Goal: Task Accomplishment & Management: Use online tool/utility

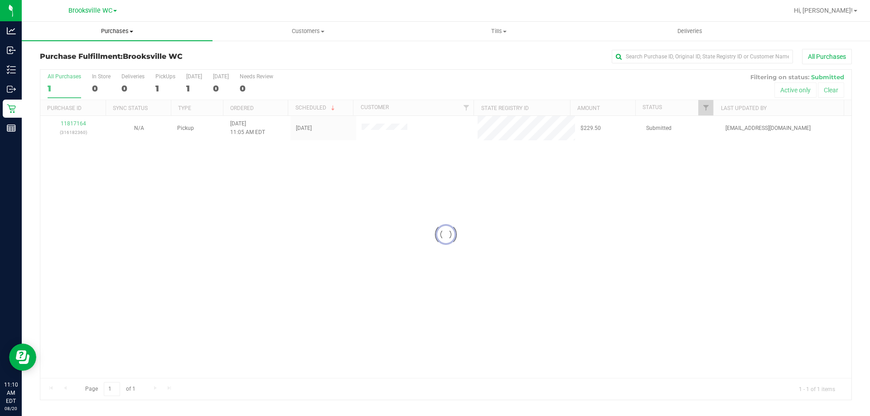
click at [115, 30] on span "Purchases" at bounding box center [117, 31] width 191 height 8
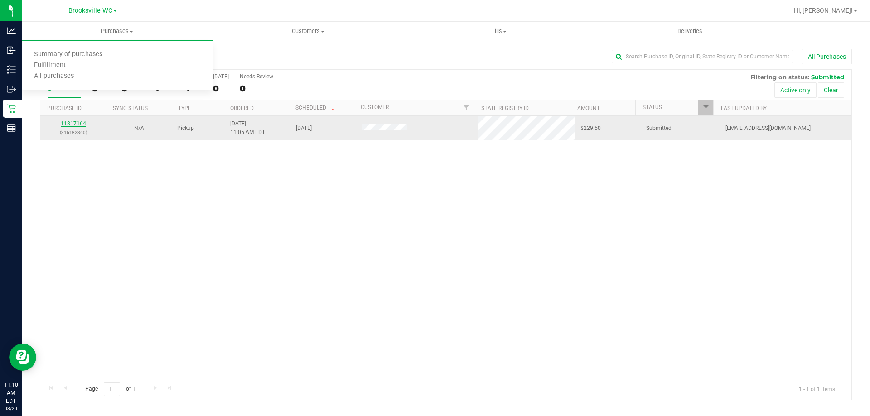
click at [80, 121] on link "11817164" at bounding box center [73, 124] width 25 height 6
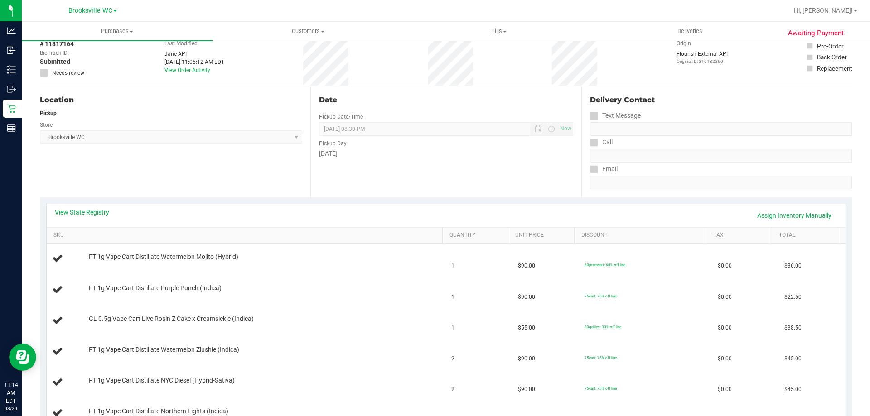
scroll to position [45, 0]
click at [93, 213] on link "View State Registry" at bounding box center [82, 213] width 54 height 9
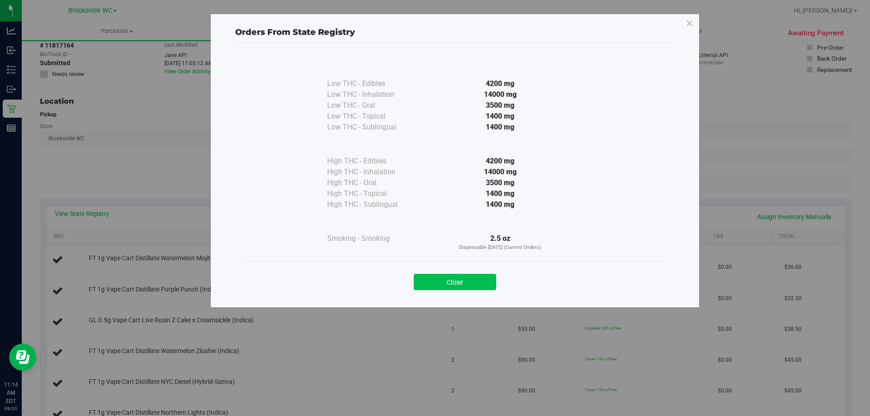
click at [468, 279] on button "Close" at bounding box center [455, 282] width 82 height 16
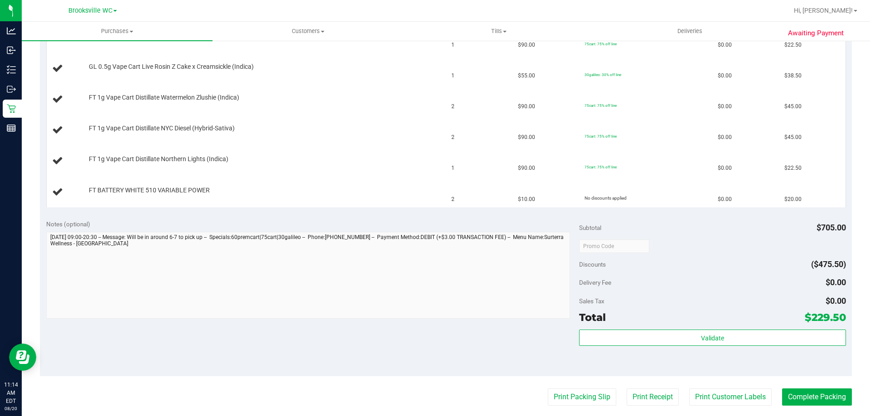
scroll to position [408, 0]
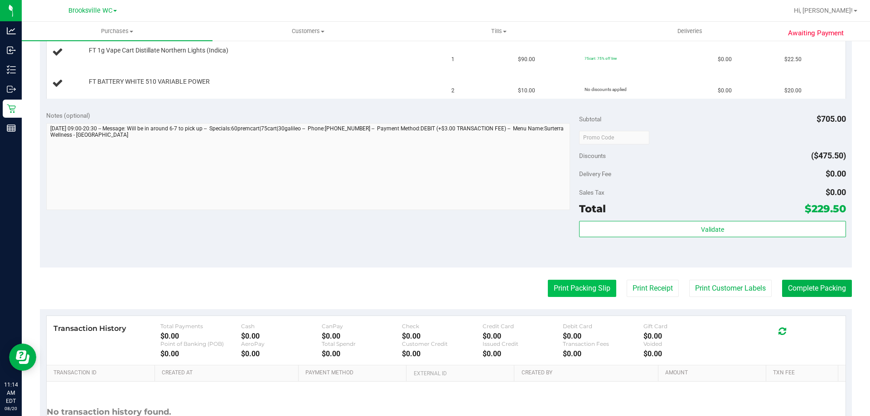
click at [579, 287] on button "Print Packing Slip" at bounding box center [582, 288] width 68 height 17
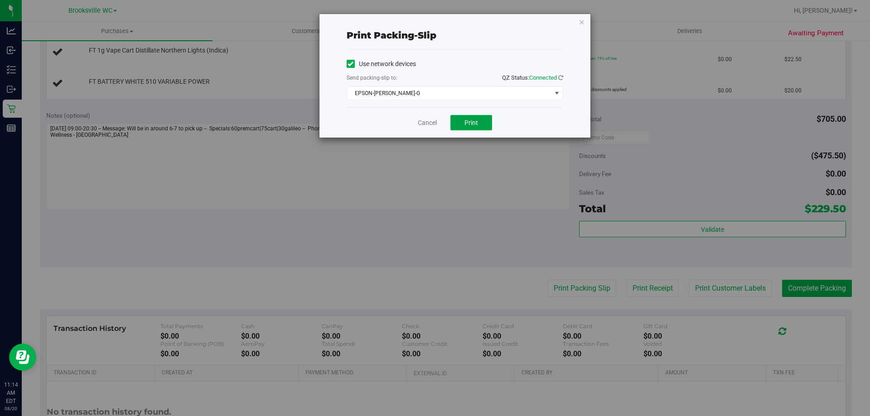
click at [461, 117] on button "Print" at bounding box center [471, 122] width 42 height 15
click at [456, 95] on span "EPSON-[PERSON_NAME]-G" at bounding box center [449, 93] width 204 height 13
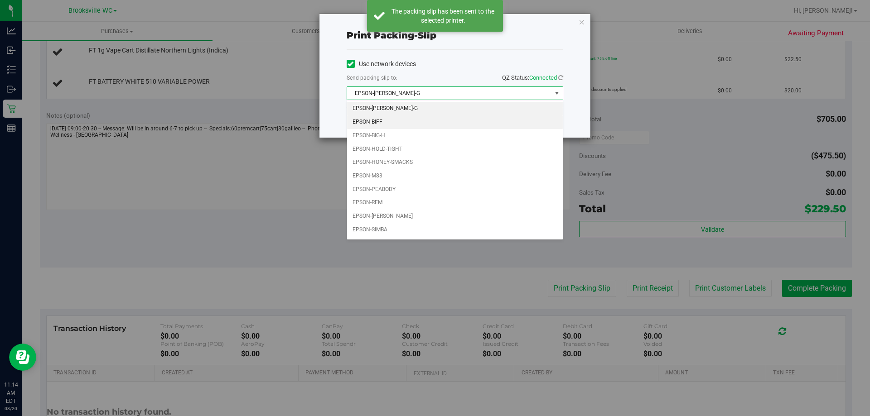
click at [444, 119] on li "EPSON-BIFF" at bounding box center [455, 123] width 216 height 14
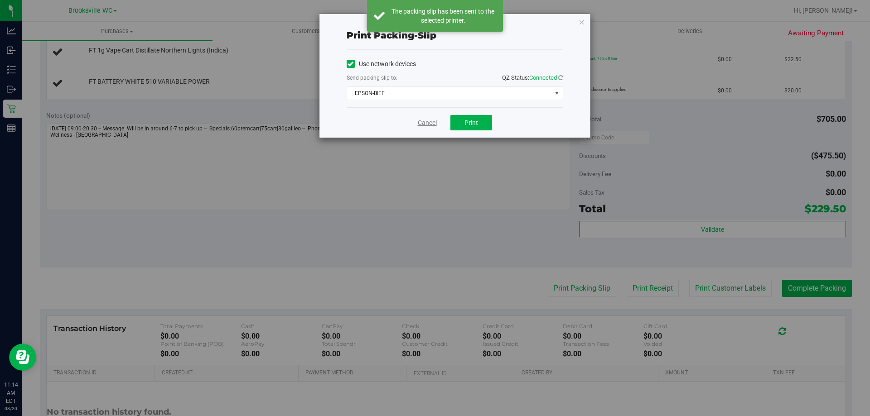
click at [425, 121] on link "Cancel" at bounding box center [427, 123] width 19 height 10
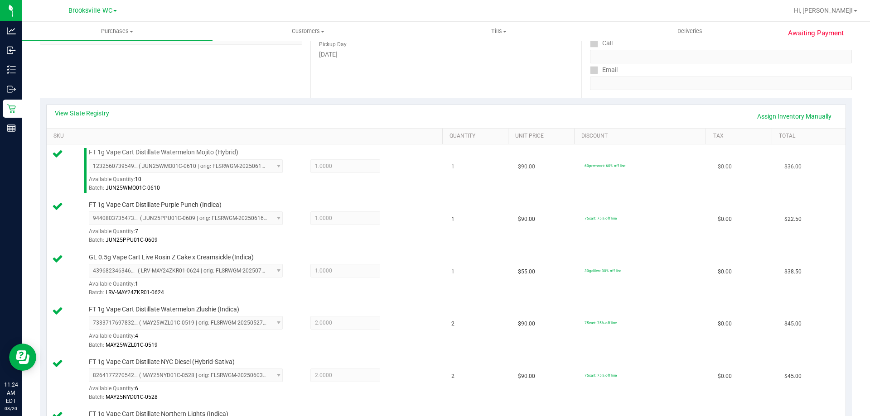
scroll to position [136, 0]
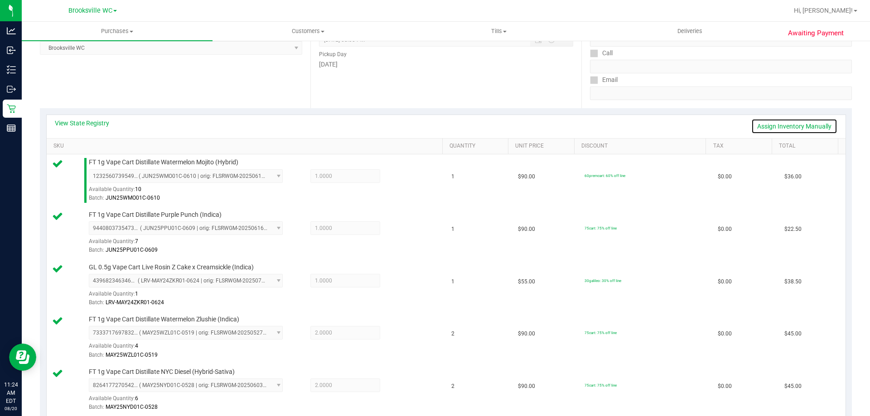
click at [820, 129] on link "Assign Inventory Manually" at bounding box center [794, 126] width 86 height 15
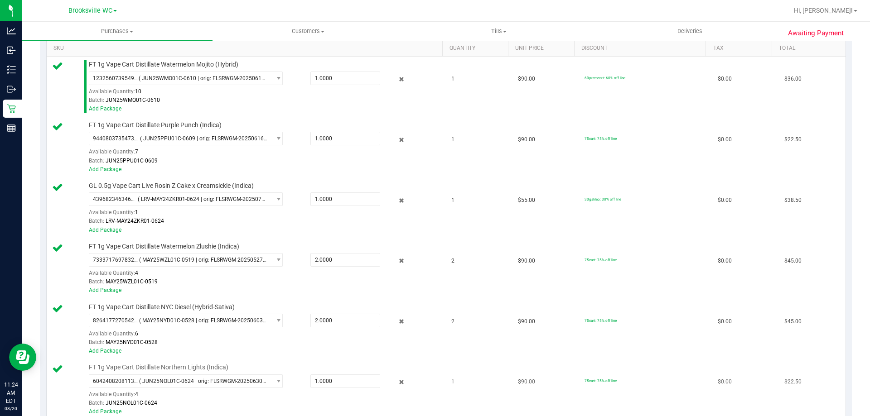
scroll to position [362, 0]
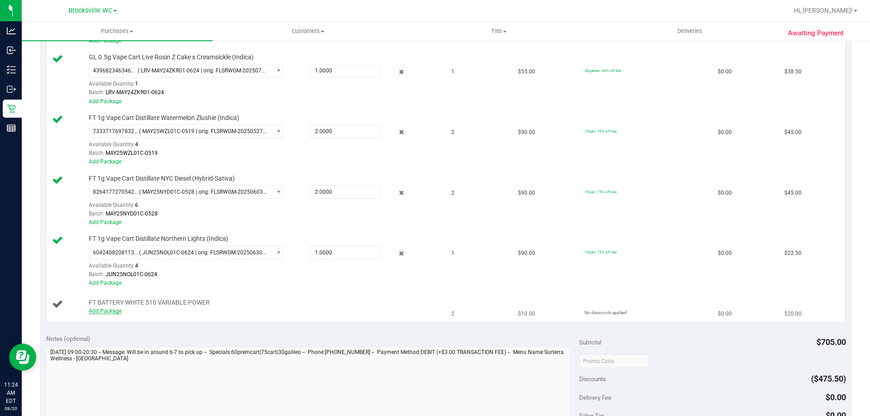
click at [105, 309] on link "Add Package" at bounding box center [105, 311] width 33 height 6
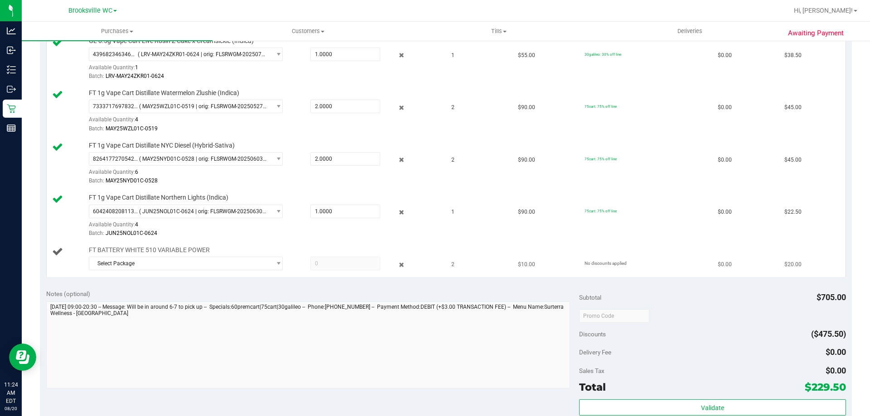
click at [253, 255] on div "FT BATTERY WHITE 510 VARIABLE POWER Select Package 2786201783702962 35948026815…" at bounding box center [261, 260] width 354 height 28
click at [256, 265] on span "Select Package" at bounding box center [180, 263] width 182 height 13
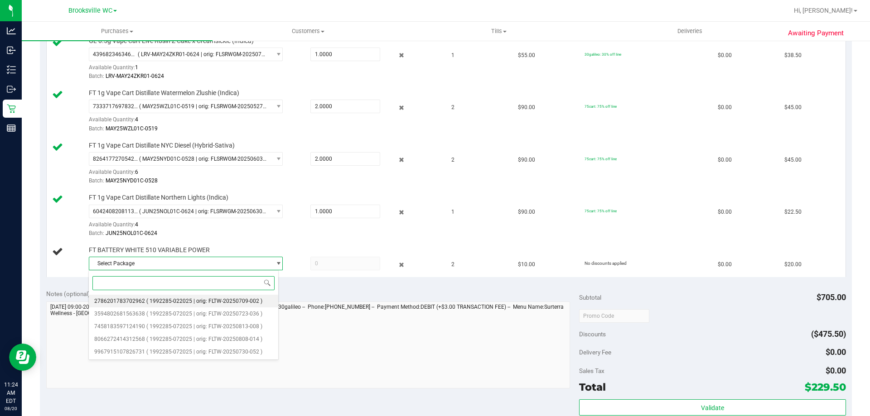
click at [251, 302] on span "( 1992285-022025 | orig: FLTW-20250709-002 )" at bounding box center [204, 301] width 116 height 6
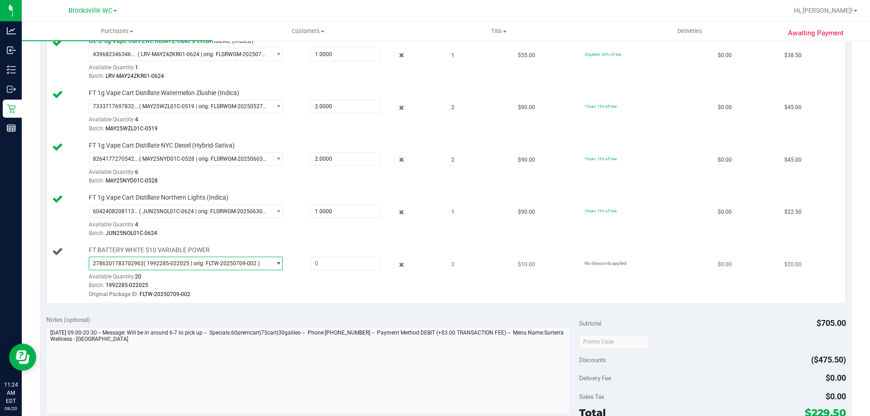
click at [261, 265] on span "2786201783702962 ( 1992285-022025 | orig: FLTW-20250709-002 )" at bounding box center [180, 263] width 182 height 13
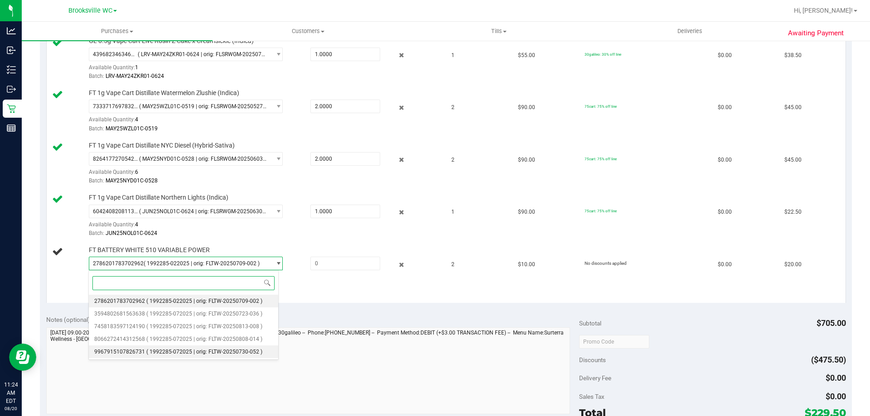
click at [255, 355] on span "( 1992285-072025 | orig: FLTW-20250730-052 )" at bounding box center [204, 352] width 116 height 6
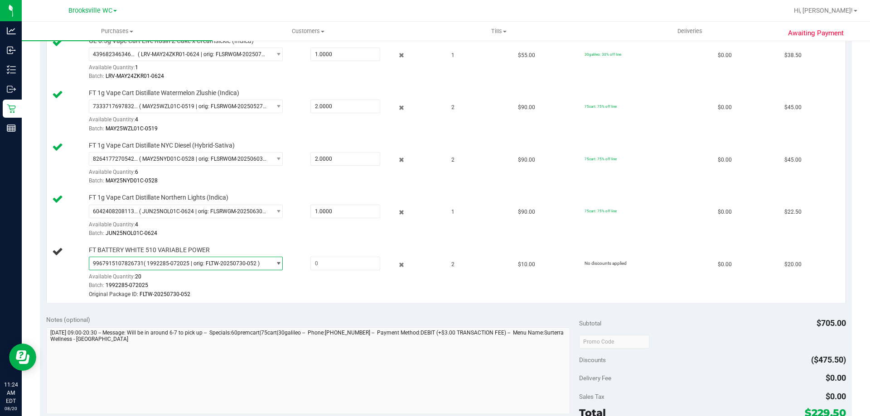
drag, startPoint x: 250, startPoint y: 263, endPoint x: 249, endPoint y: 275, distance: 11.3
click at [250, 263] on span "( 1992285-072025 | orig: FLTW-20250730-052 )" at bounding box center [202, 264] width 116 height 6
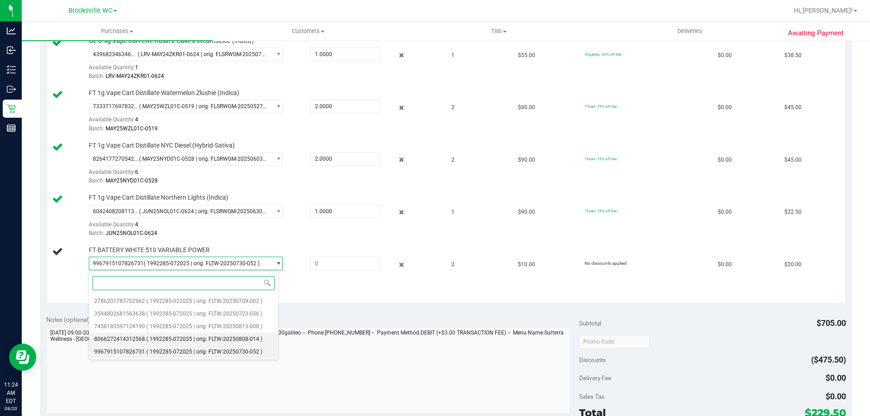
click at [239, 335] on li "8066272414312568 ( 1992285-072025 | orig: FLTW-20250808-014 )" at bounding box center [183, 339] width 189 height 13
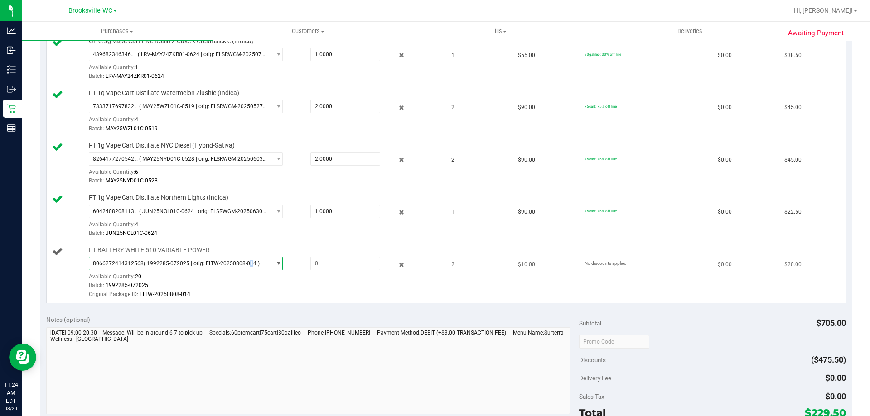
click at [243, 263] on span "( 1992285-072025 | orig: FLTW-20250808-014 )" at bounding box center [202, 264] width 116 height 6
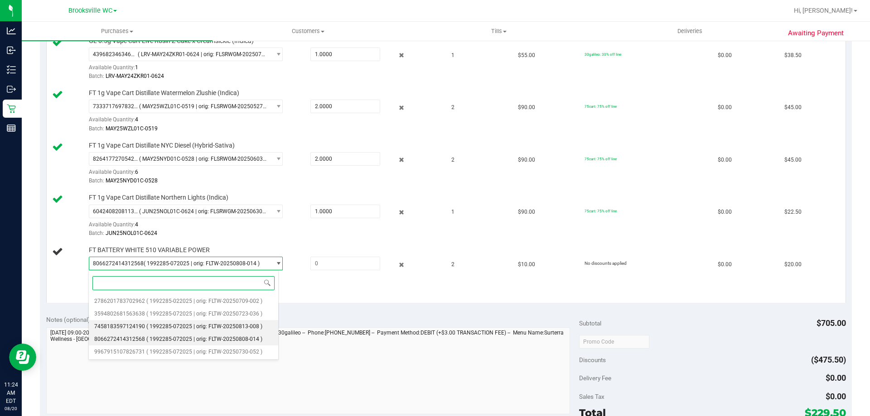
click at [244, 326] on span "( 1992285-072025 | orig: FLTW-20250813-008 )" at bounding box center [204, 326] width 116 height 6
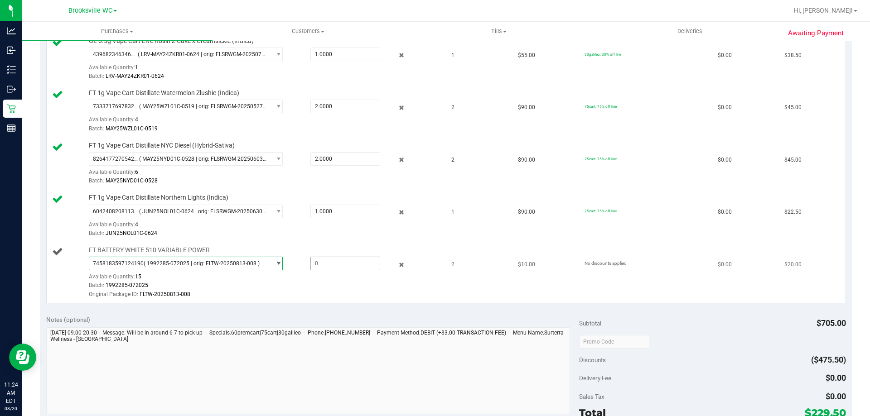
click at [333, 264] on span at bounding box center [345, 264] width 70 height 14
type input "2"
type input "2.0000"
click at [341, 294] on div "Original Package ID: FLTW-20250813-008" at bounding box center [264, 294] width 350 height 9
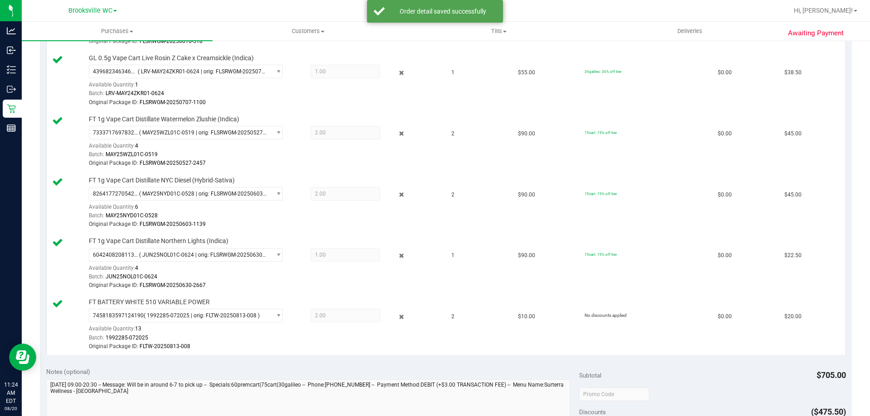
scroll to position [136, 0]
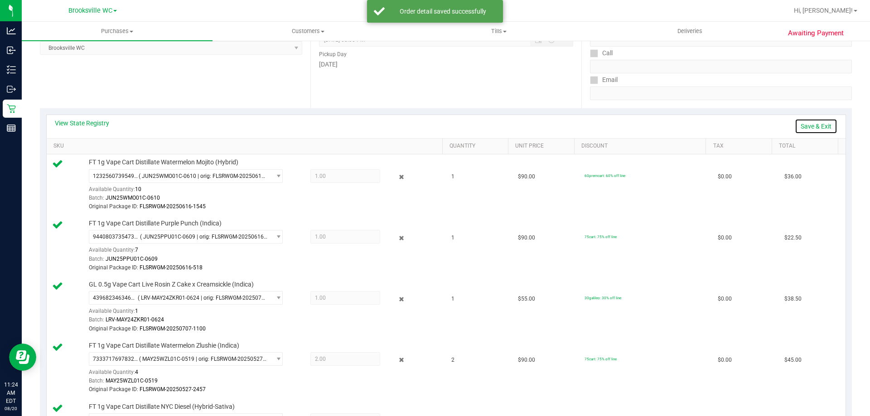
click at [801, 125] on link "Save & Exit" at bounding box center [816, 126] width 43 height 15
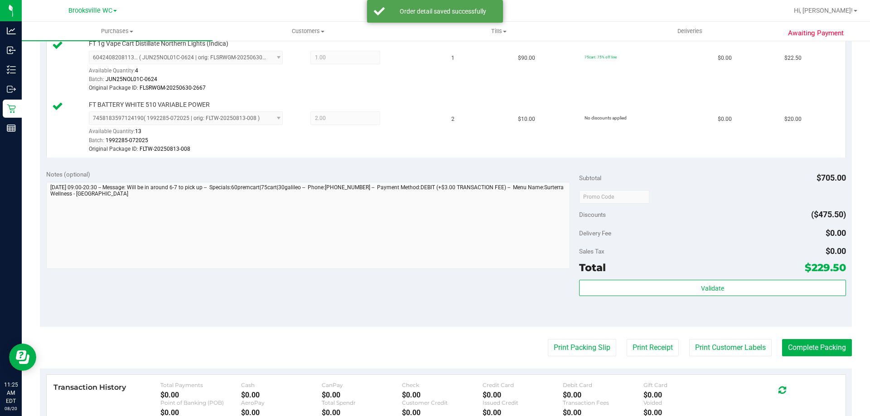
scroll to position [634, 0]
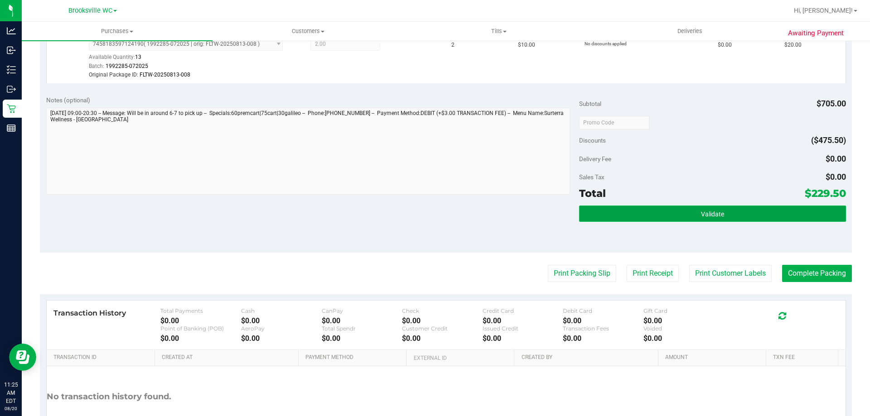
click at [674, 212] on button "Validate" at bounding box center [712, 214] width 266 height 16
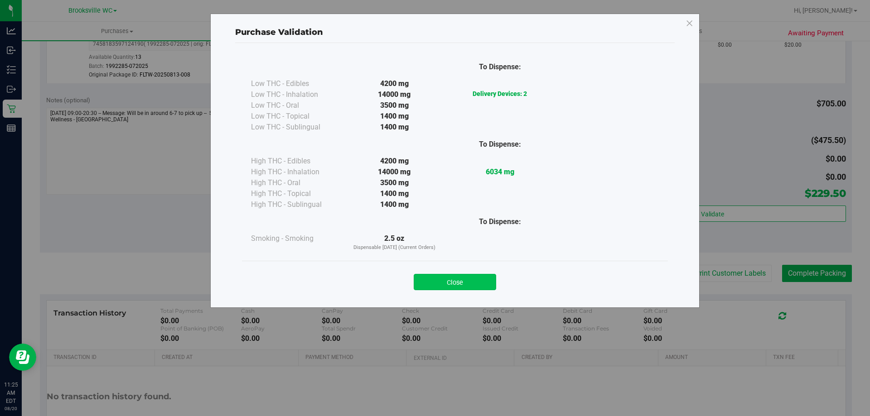
click at [487, 284] on button "Close" at bounding box center [455, 282] width 82 height 16
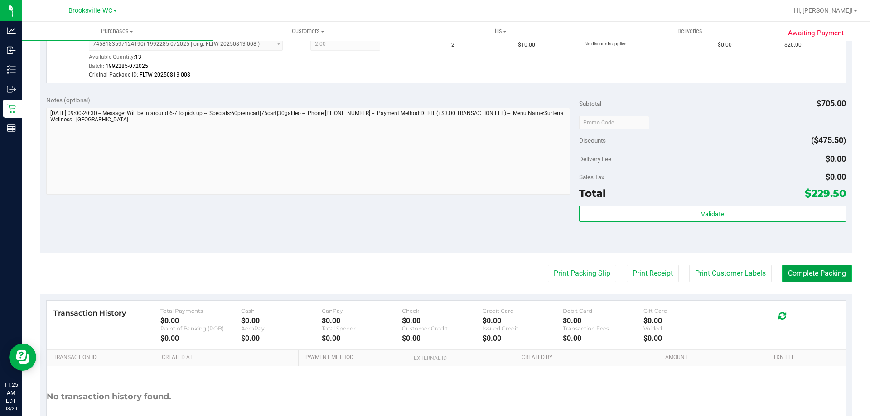
click at [807, 275] on button "Complete Packing" at bounding box center [817, 273] width 70 height 17
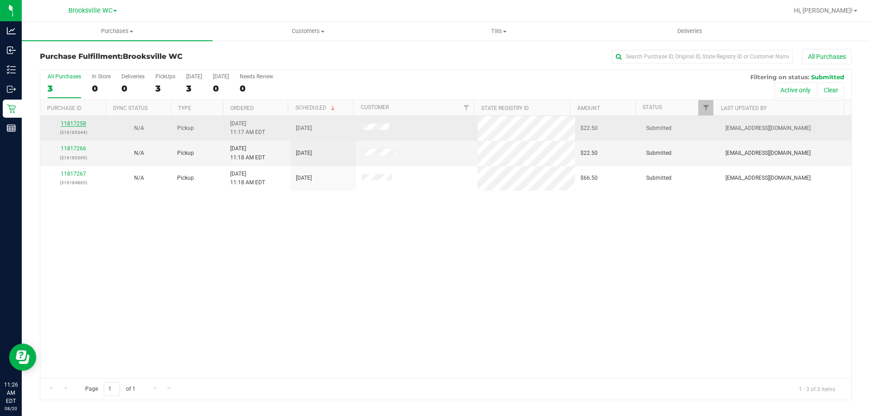
click at [77, 125] on link "11817258" at bounding box center [73, 124] width 25 height 6
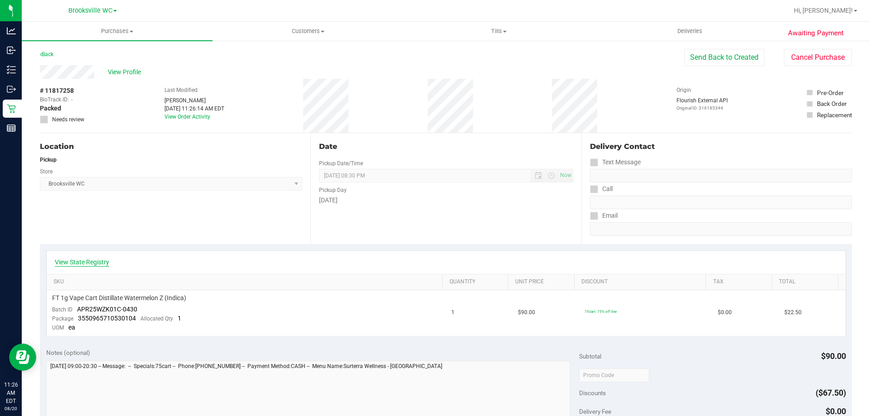
click at [86, 261] on link "View State Registry" at bounding box center [82, 262] width 54 height 9
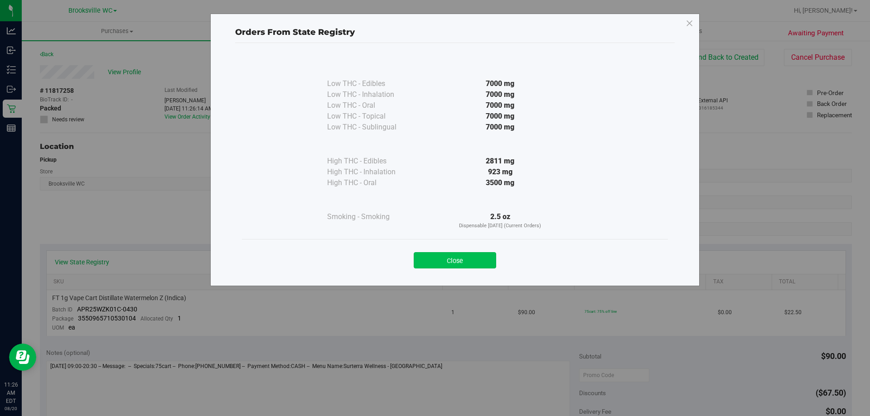
click at [457, 267] on button "Close" at bounding box center [455, 260] width 82 height 16
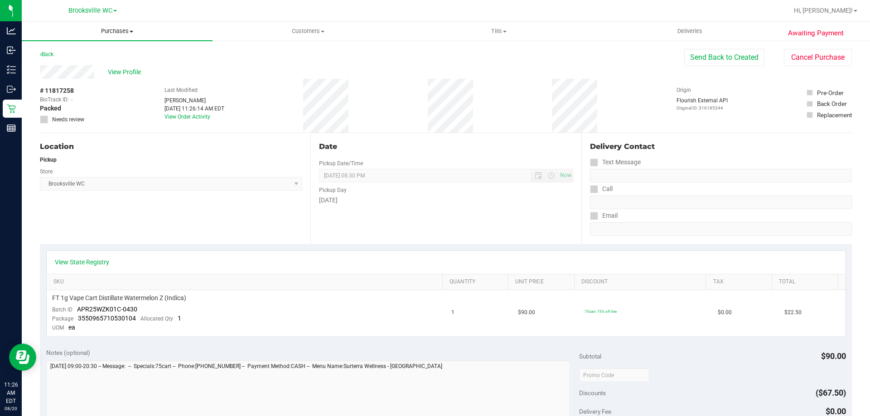
click at [119, 30] on span "Purchases" at bounding box center [117, 31] width 191 height 8
click at [110, 70] on li "Fulfillment" at bounding box center [117, 65] width 191 height 11
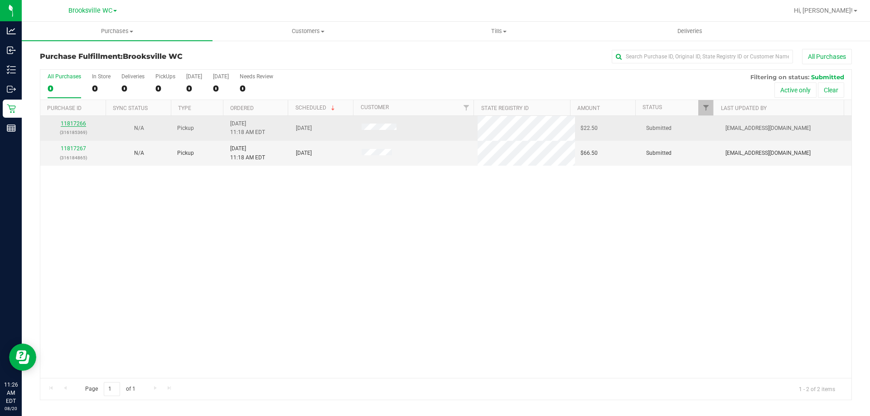
click at [77, 124] on link "11817266" at bounding box center [73, 124] width 25 height 6
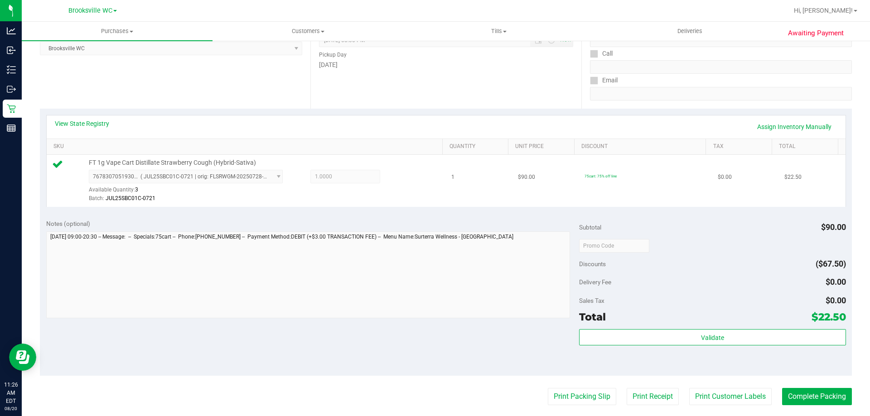
scroll to position [136, 0]
click at [678, 347] on div "Validate" at bounding box center [712, 349] width 266 height 41
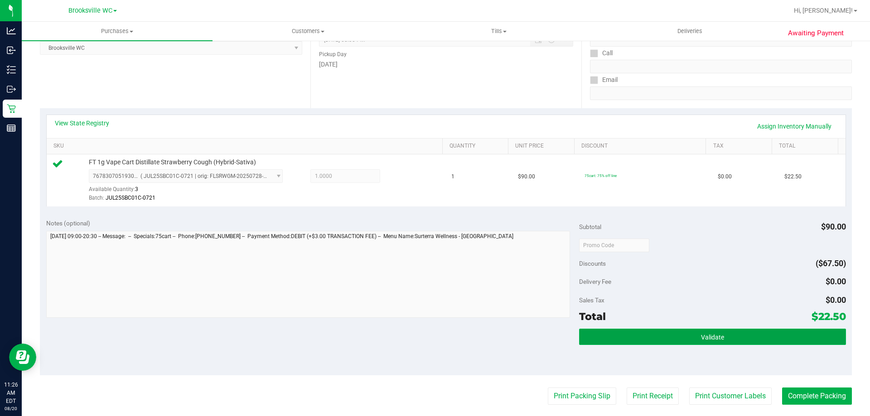
click at [678, 338] on button "Validate" at bounding box center [712, 337] width 266 height 16
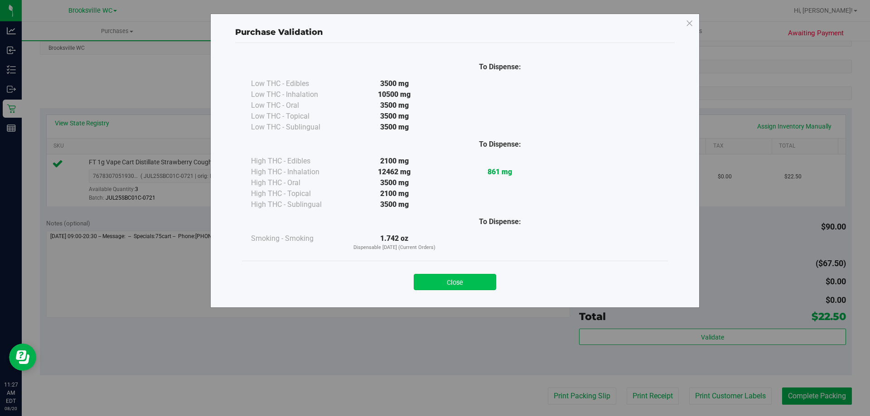
click at [459, 275] on button "Close" at bounding box center [455, 282] width 82 height 16
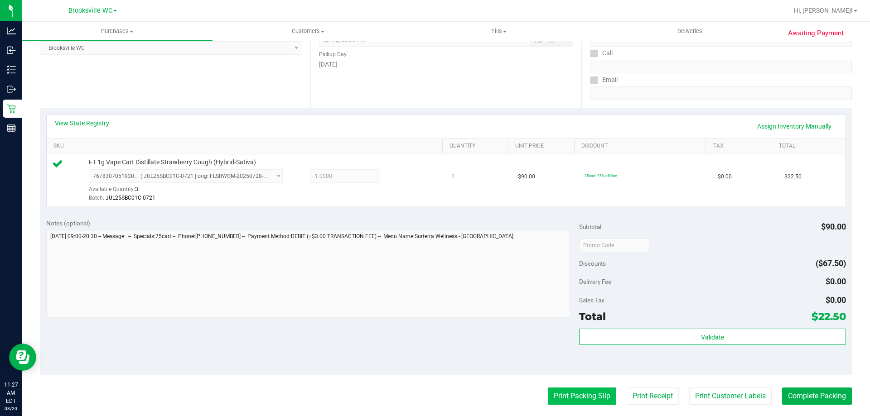
click at [601, 394] on button "Print Packing Slip" at bounding box center [582, 396] width 68 height 17
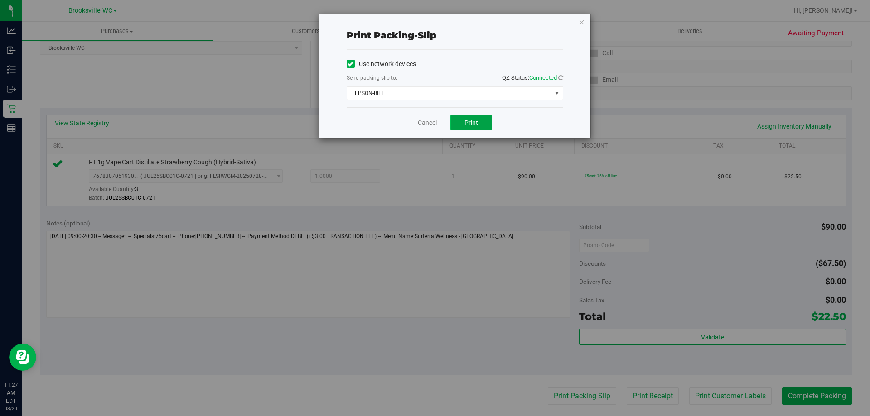
click at [477, 127] on button "Print" at bounding box center [471, 122] width 42 height 15
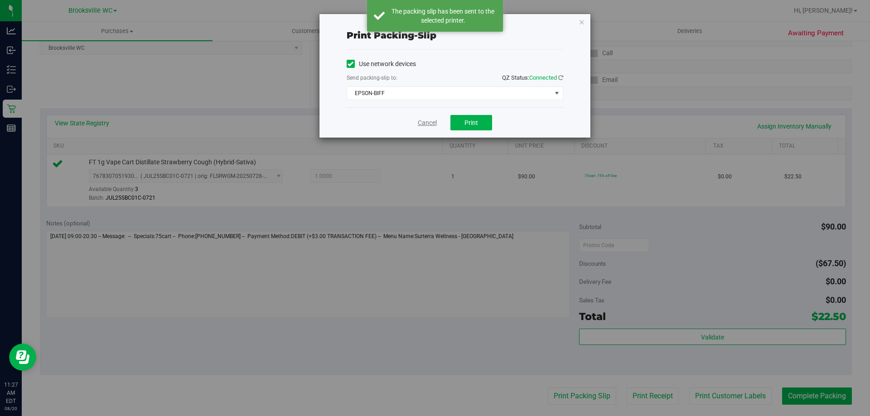
click at [428, 121] on link "Cancel" at bounding box center [427, 123] width 19 height 10
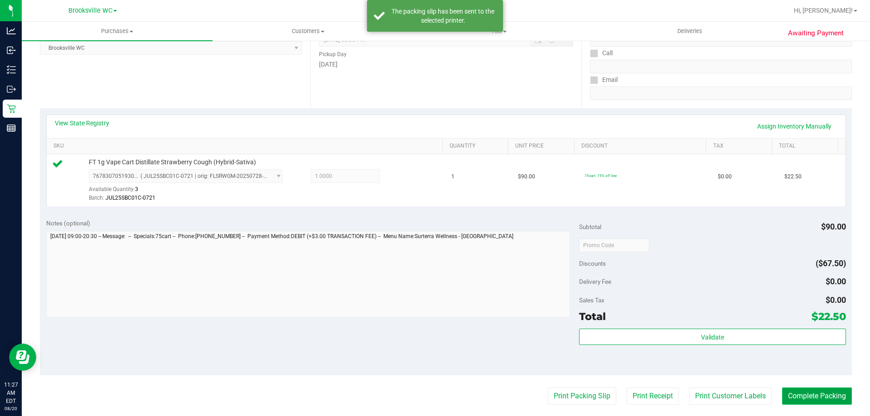
click at [821, 390] on button "Complete Packing" at bounding box center [817, 396] width 70 height 17
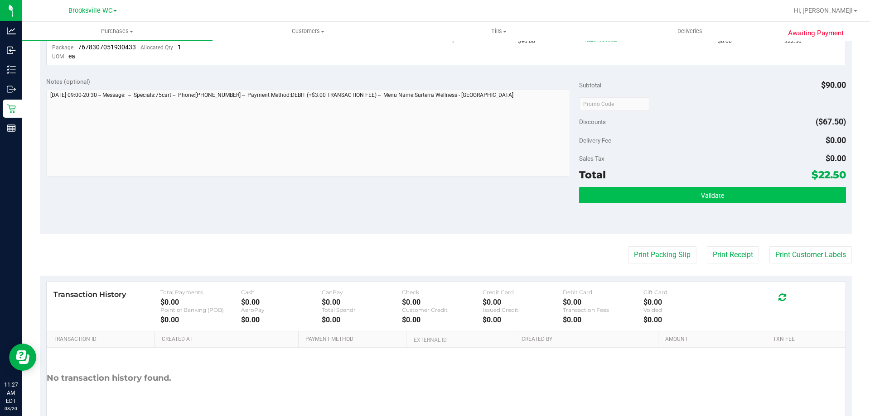
scroll to position [272, 0]
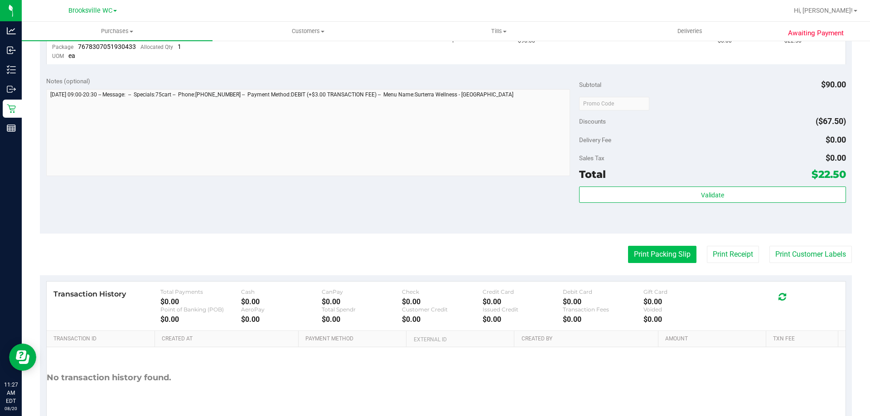
click at [667, 258] on button "Print Packing Slip" at bounding box center [662, 254] width 68 height 17
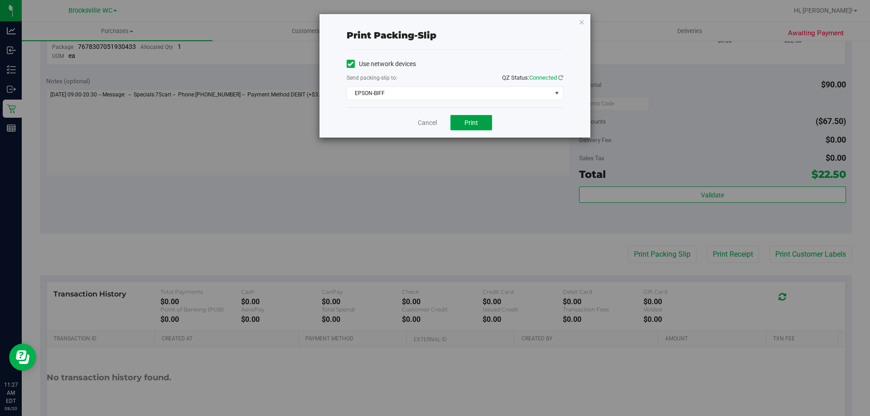
drag, startPoint x: 481, startPoint y: 129, endPoint x: 486, endPoint y: 128, distance: 4.6
click at [482, 128] on button "Print" at bounding box center [471, 122] width 42 height 15
click at [423, 123] on link "Cancel" at bounding box center [427, 123] width 19 height 10
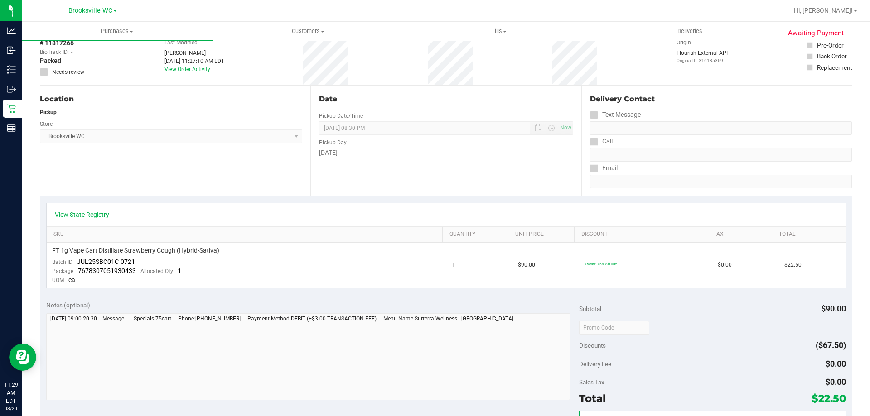
scroll to position [0, 0]
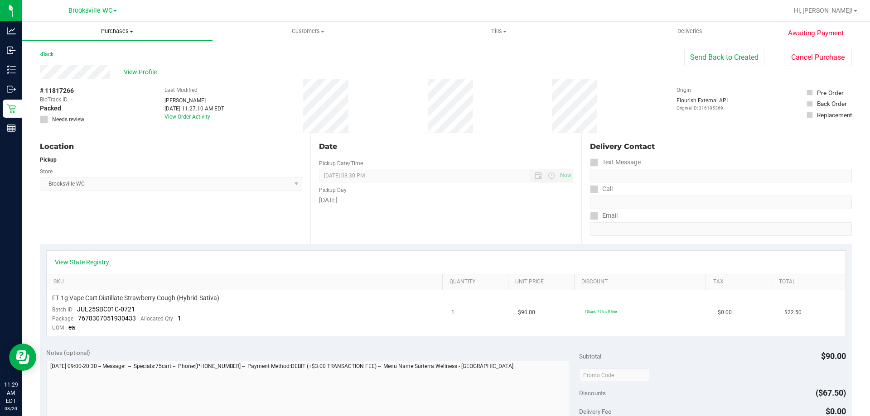
click at [113, 30] on span "Purchases" at bounding box center [117, 31] width 191 height 8
click at [101, 63] on li "Fulfillment" at bounding box center [117, 65] width 191 height 11
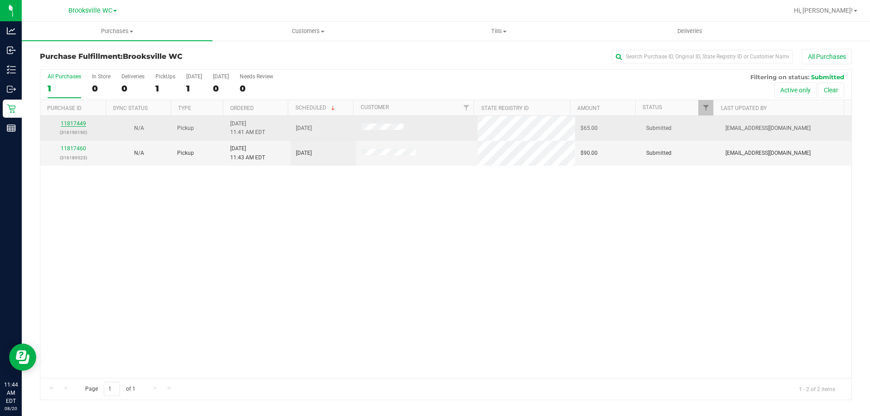
click at [75, 121] on link "11817449" at bounding box center [73, 124] width 25 height 6
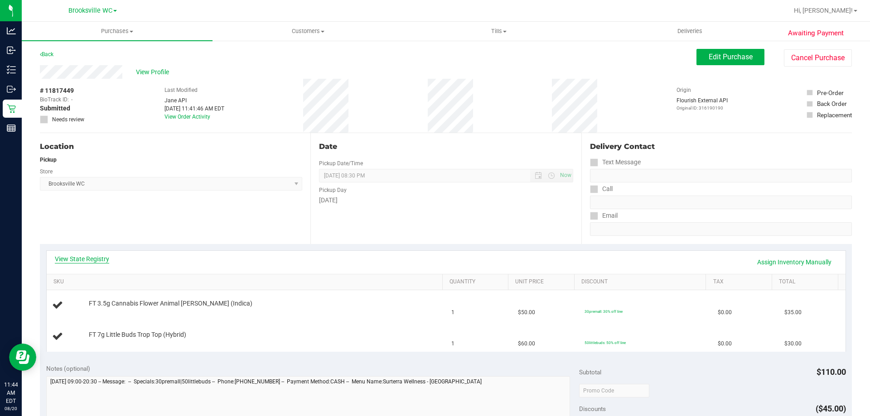
click at [102, 261] on link "View State Registry" at bounding box center [82, 259] width 54 height 9
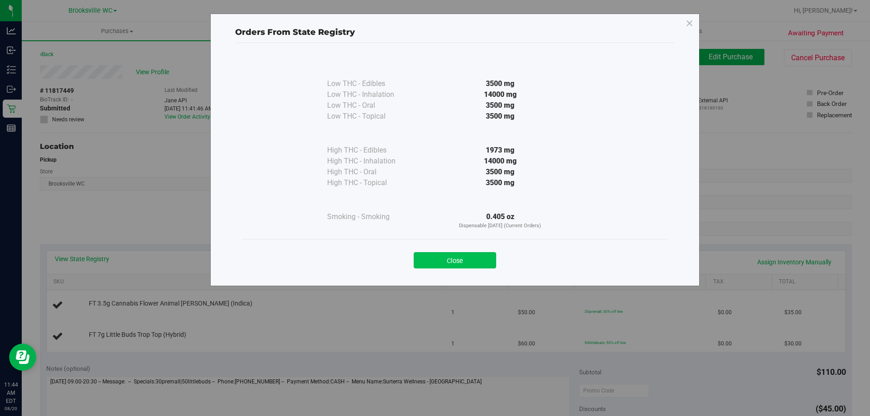
click at [462, 262] on button "Close" at bounding box center [455, 260] width 82 height 16
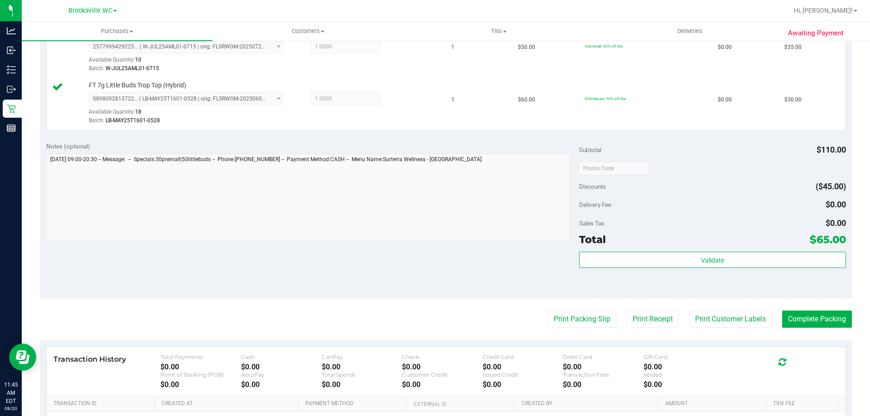
scroll to position [272, 0]
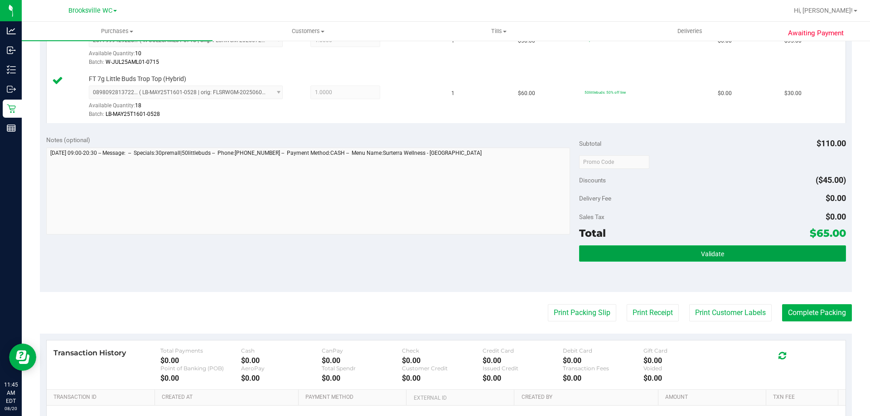
click at [740, 256] on button "Validate" at bounding box center [712, 254] width 266 height 16
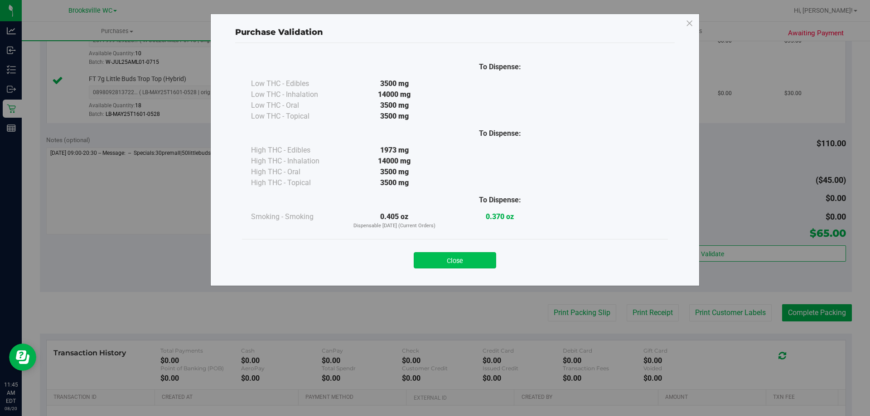
click at [441, 261] on button "Close" at bounding box center [455, 260] width 82 height 16
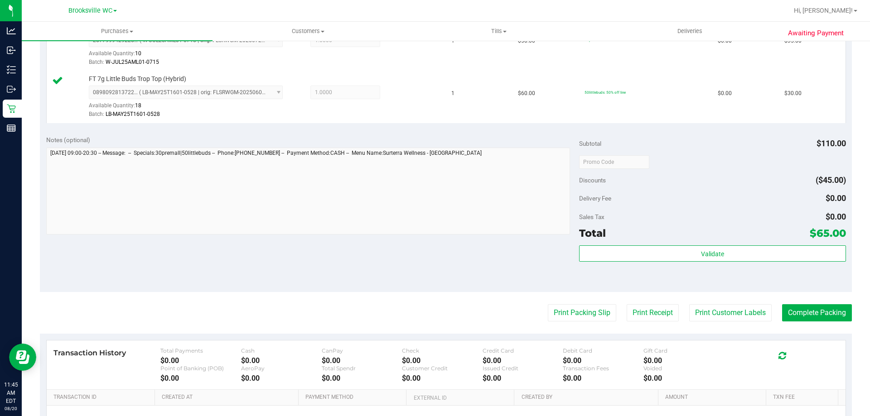
scroll to position [362, 0]
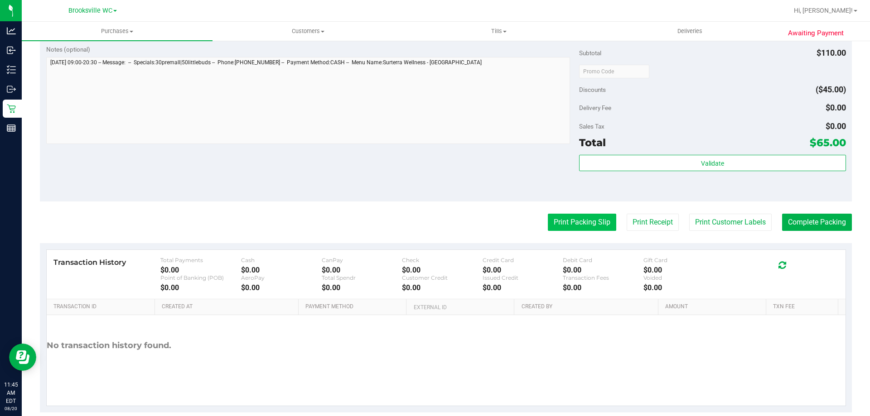
click at [569, 226] on button "Print Packing Slip" at bounding box center [582, 222] width 68 height 17
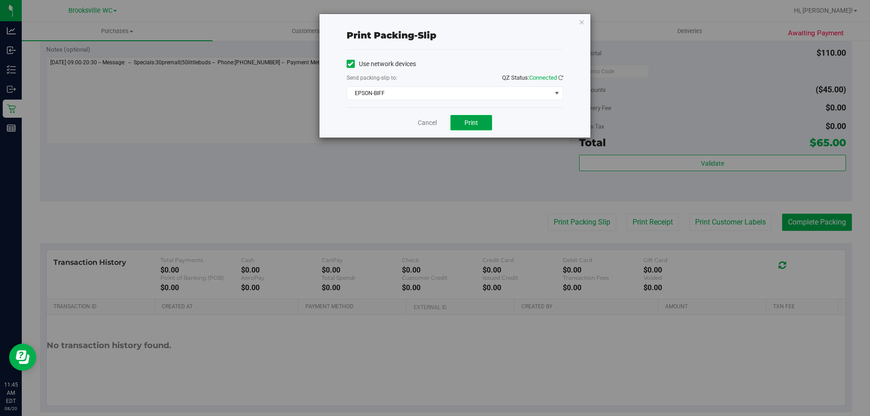
click at [473, 122] on span "Print" at bounding box center [471, 122] width 14 height 7
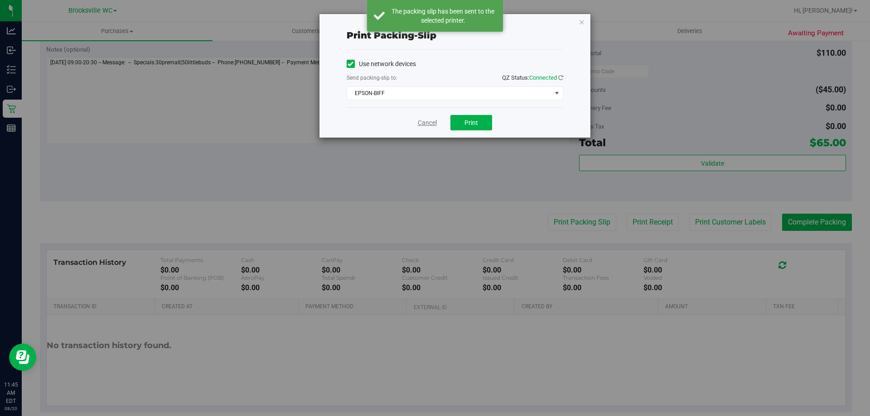
click at [433, 120] on link "Cancel" at bounding box center [427, 123] width 19 height 10
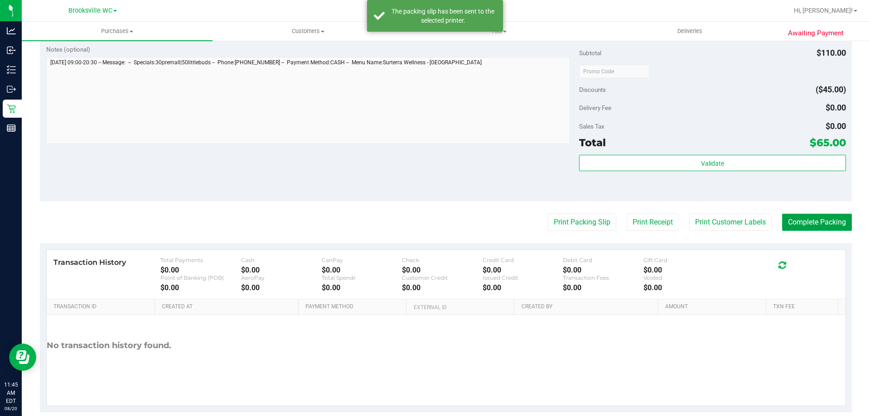
click at [813, 218] on button "Complete Packing" at bounding box center [817, 222] width 70 height 17
